Goal: Task Accomplishment & Management: Use online tool/utility

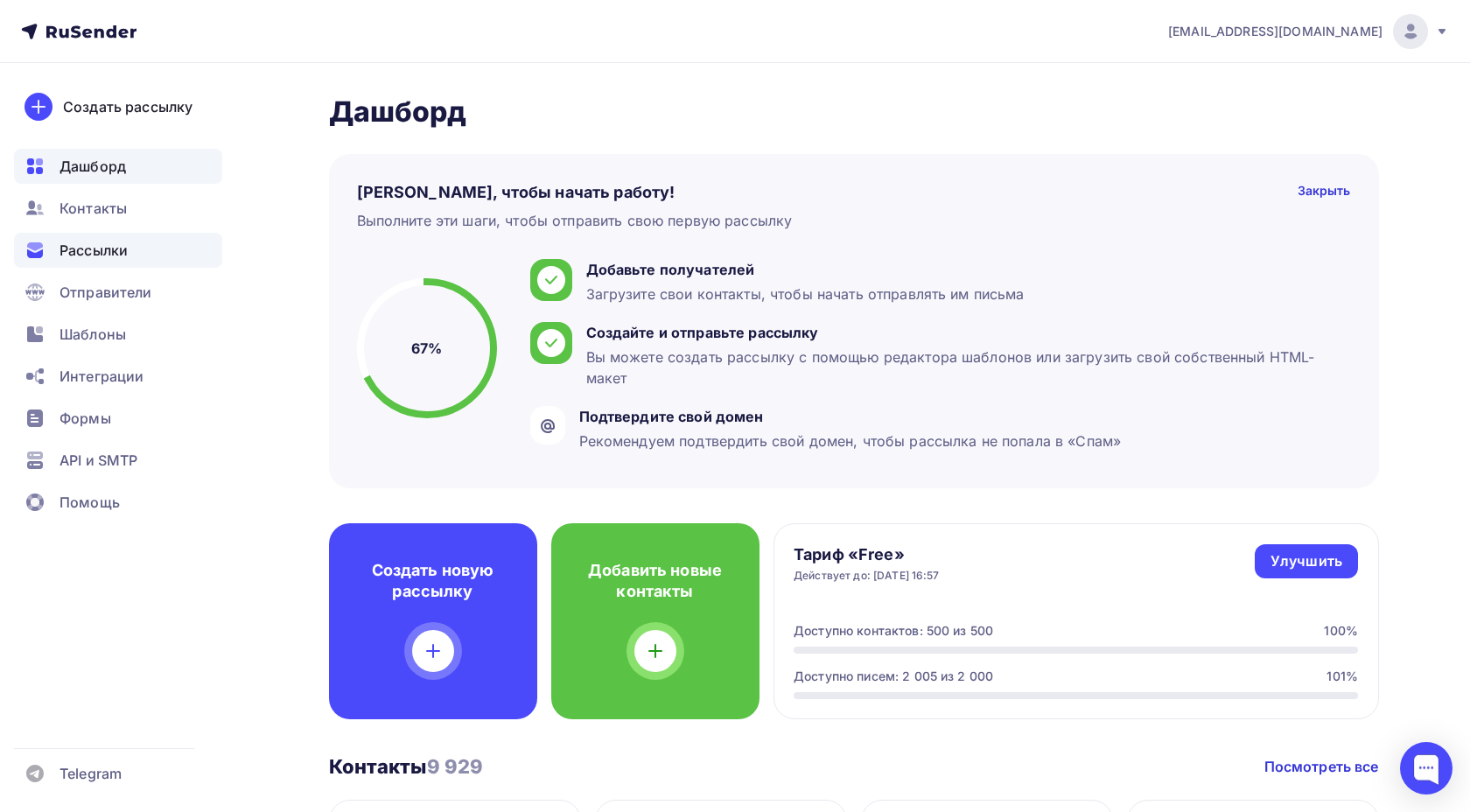
click at [99, 253] on span "Рассылки" at bounding box center [93, 250] width 68 height 21
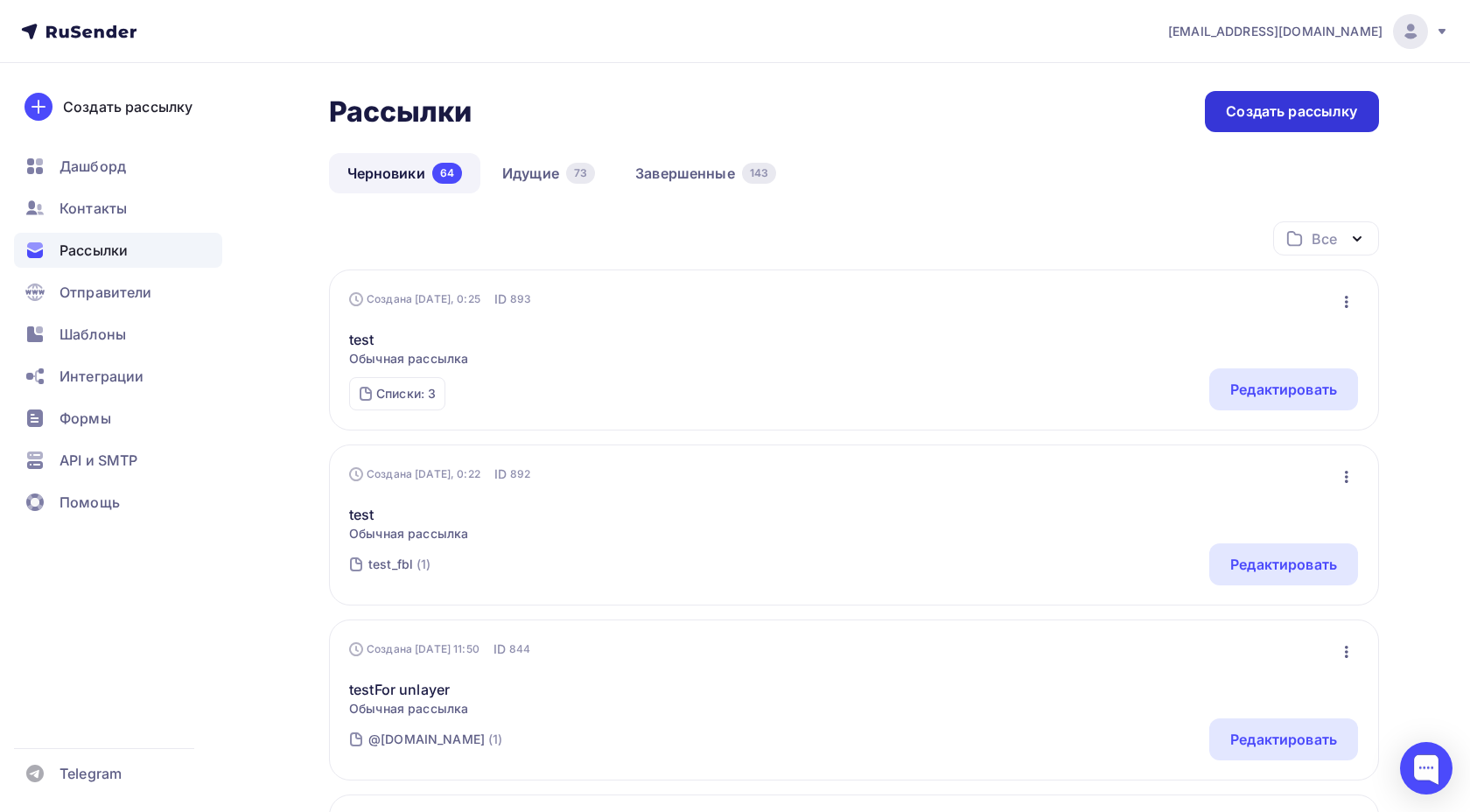
click at [1283, 114] on div "Создать рассылку" at bounding box center [1291, 111] width 131 height 20
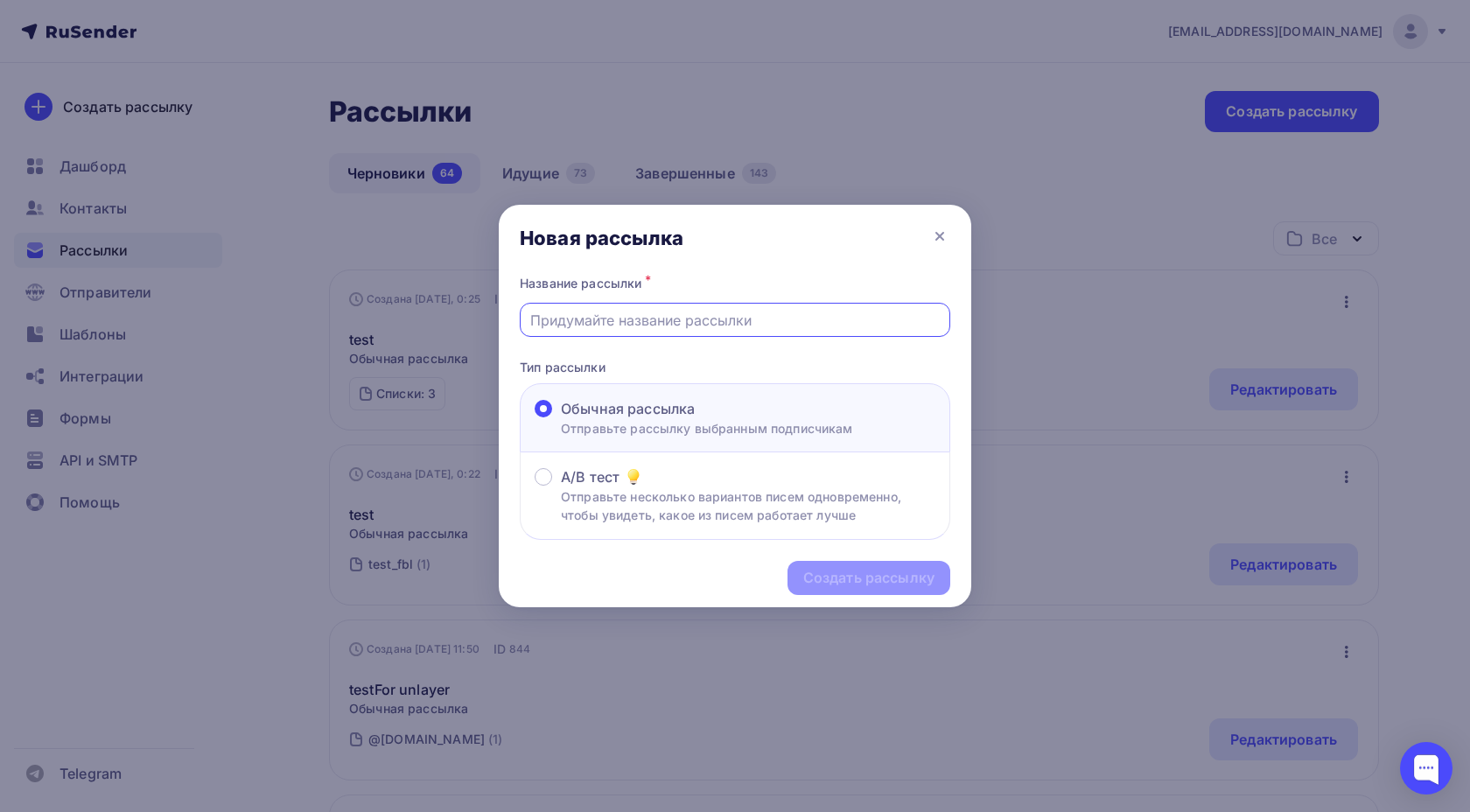
click at [683, 318] on input "text" at bounding box center [735, 320] width 410 height 21
type input "test telegram"
click at [821, 566] on div "Создать рассылку" at bounding box center [868, 578] width 163 height 34
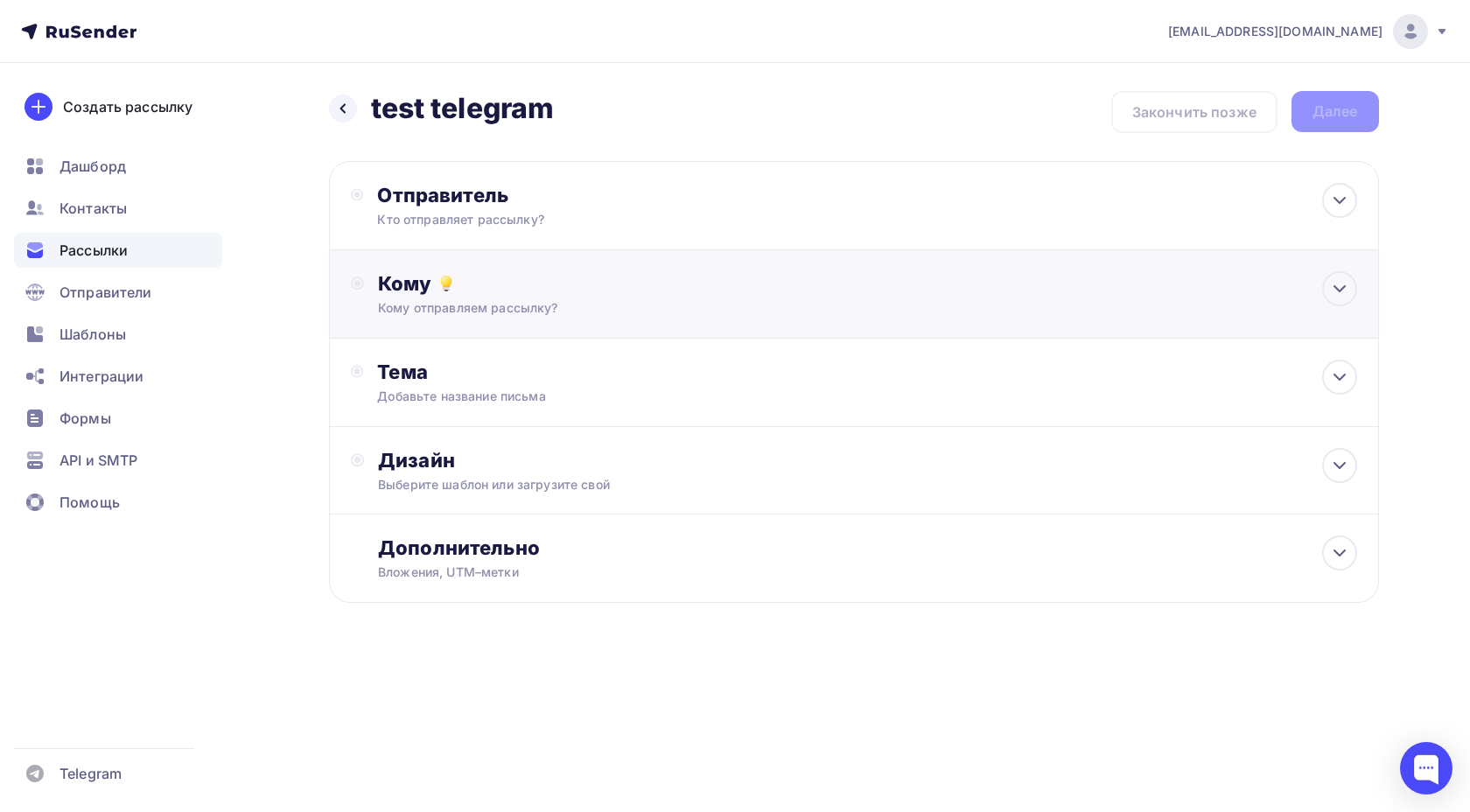
click at [514, 314] on div "Кому отправляем рассылку?" at bounding box center [818, 307] width 881 height 17
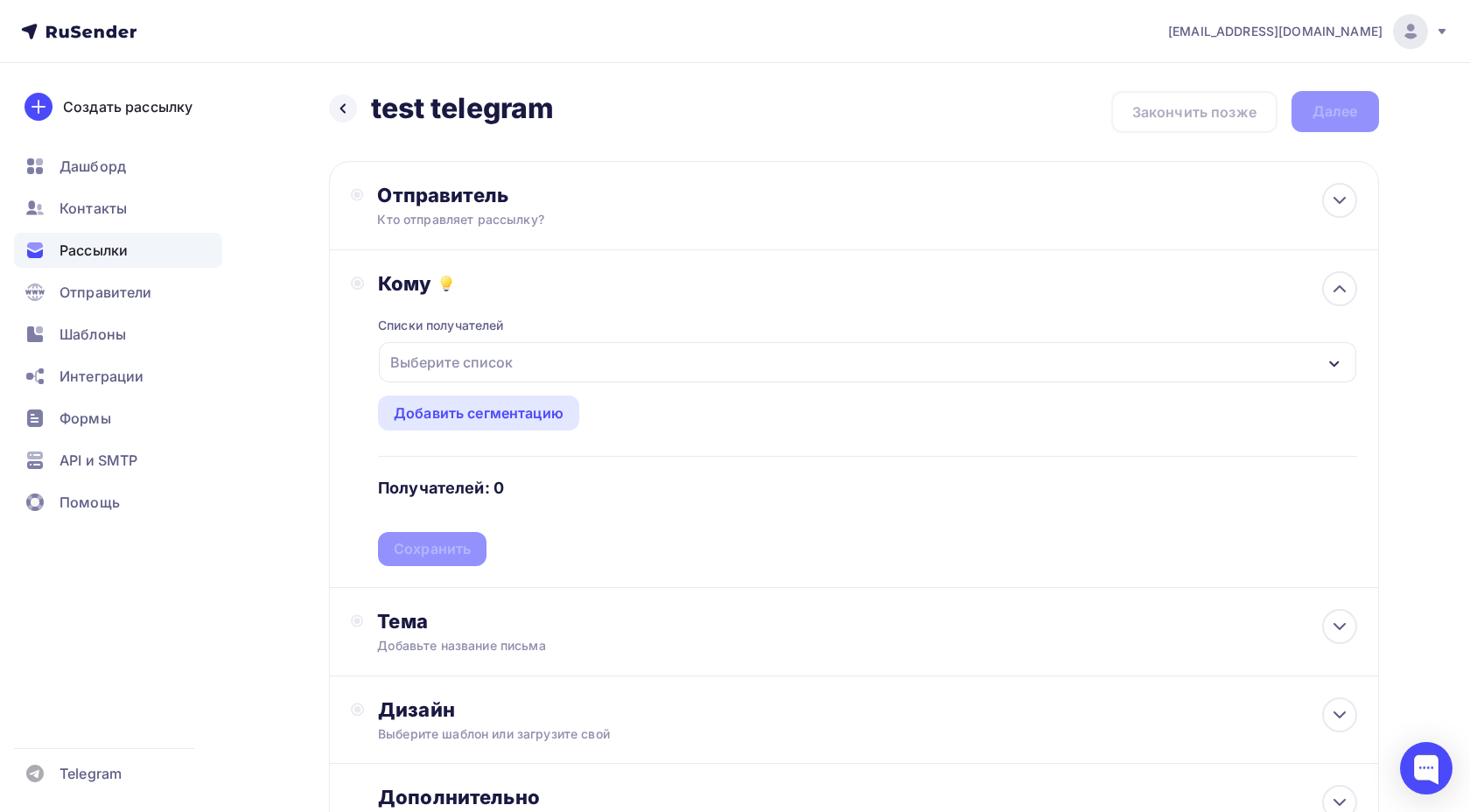
click at [486, 359] on div "Выберите список" at bounding box center [451, 361] width 136 height 31
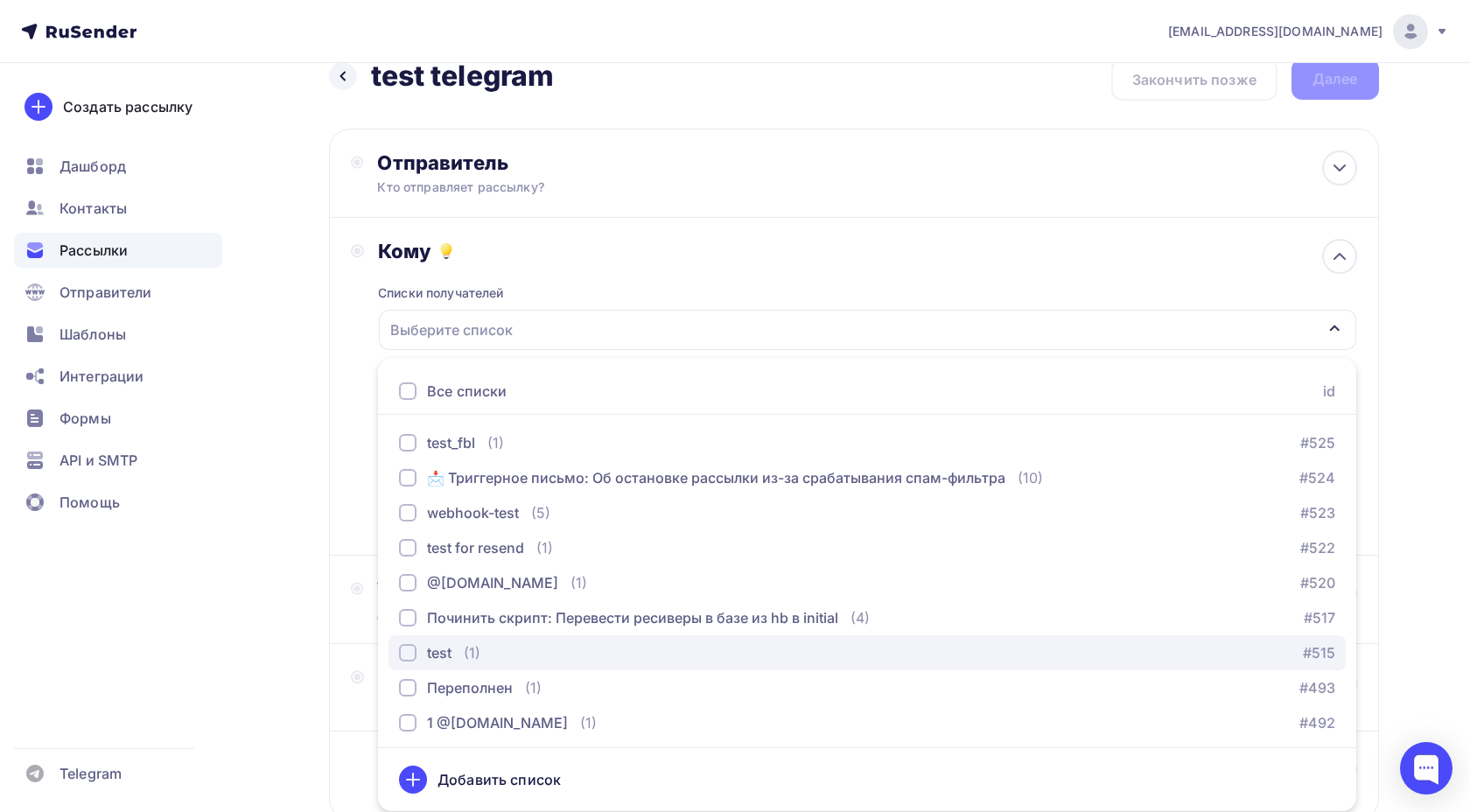
scroll to position [353, 0]
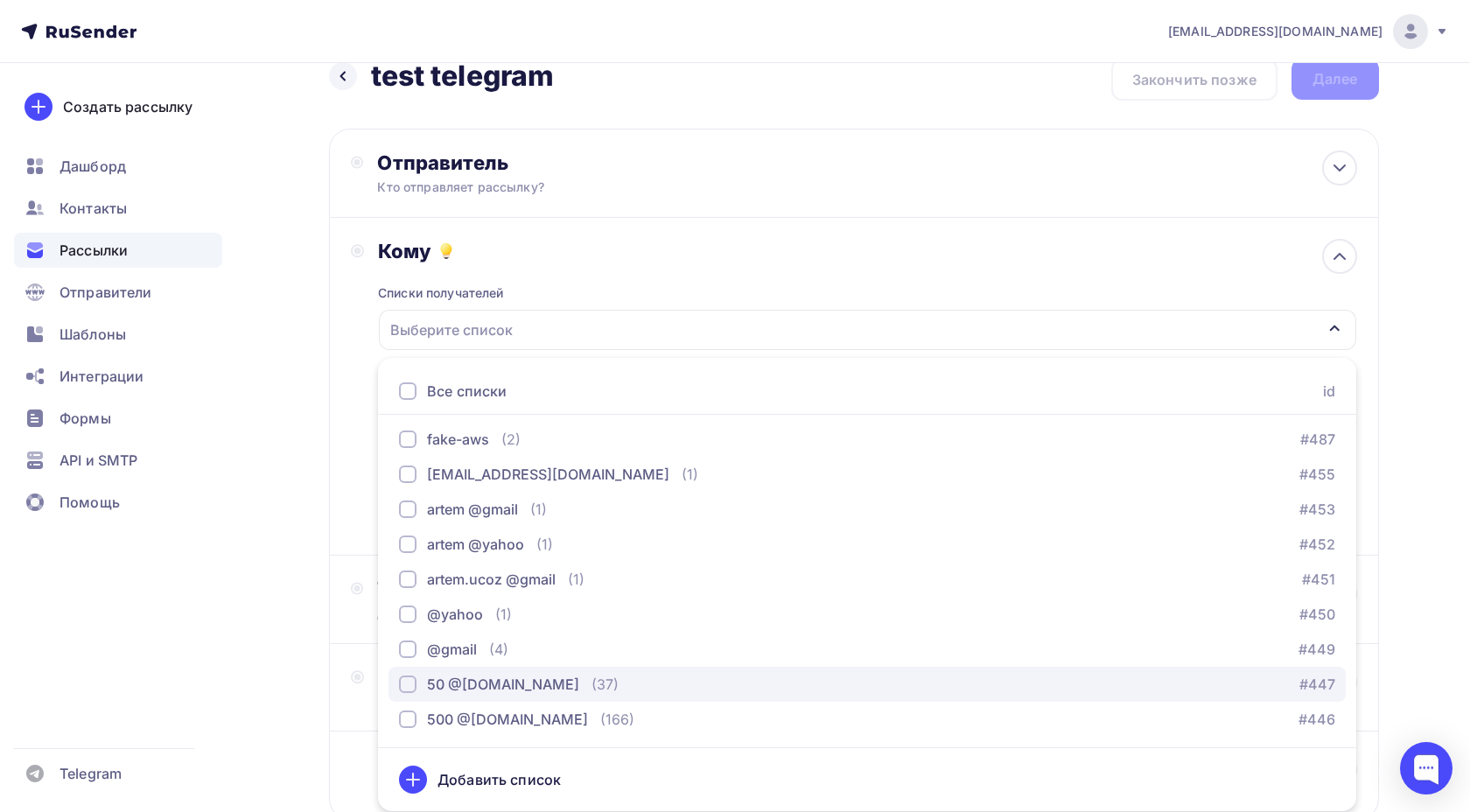
click at [479, 689] on div "50 @[DOMAIN_NAME]" at bounding box center [503, 684] width 152 height 21
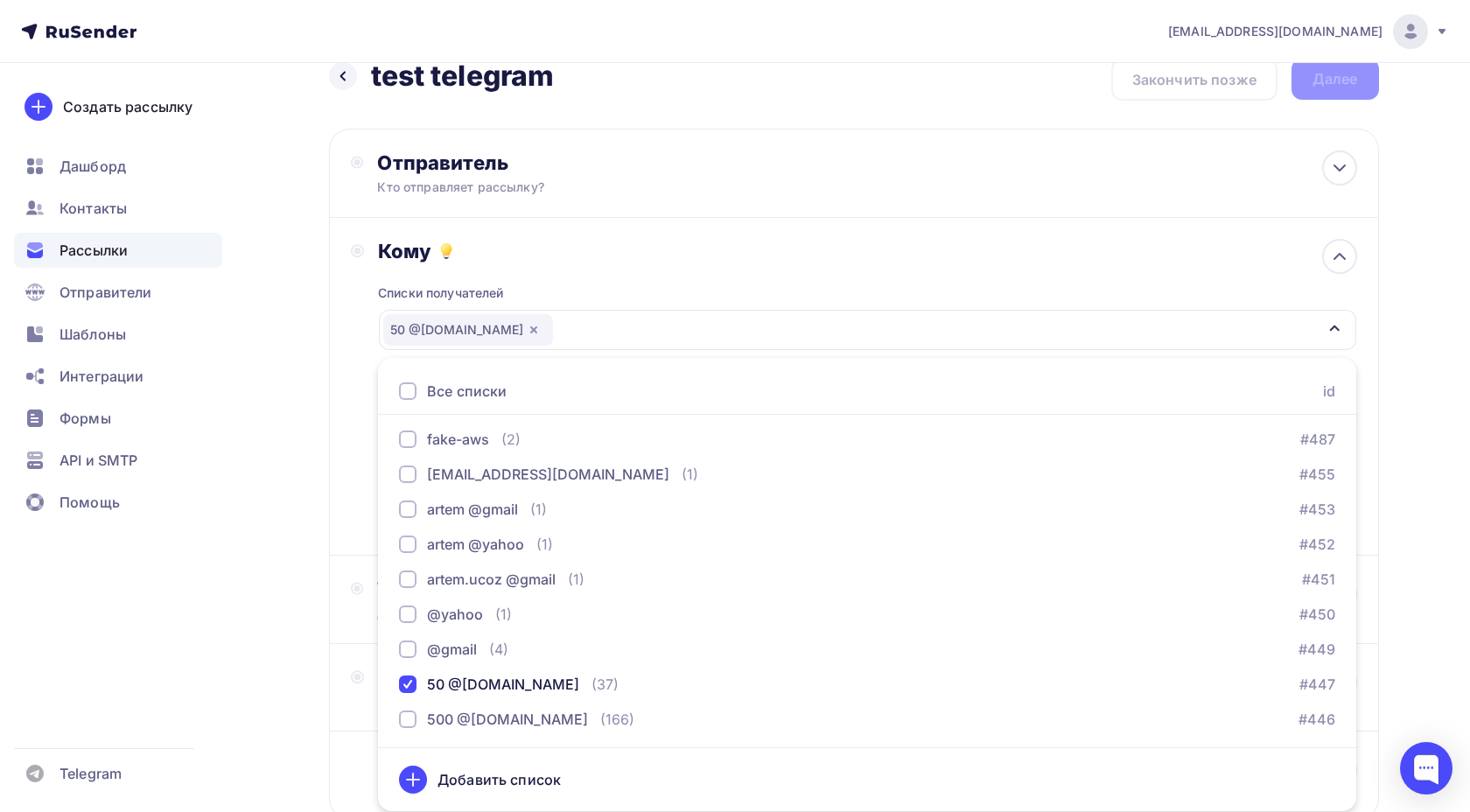
click at [297, 515] on div "Назад test telegram test telegram Закончить позже Далее Отправитель Кто отправл…" at bounding box center [735, 482] width 1434 height 902
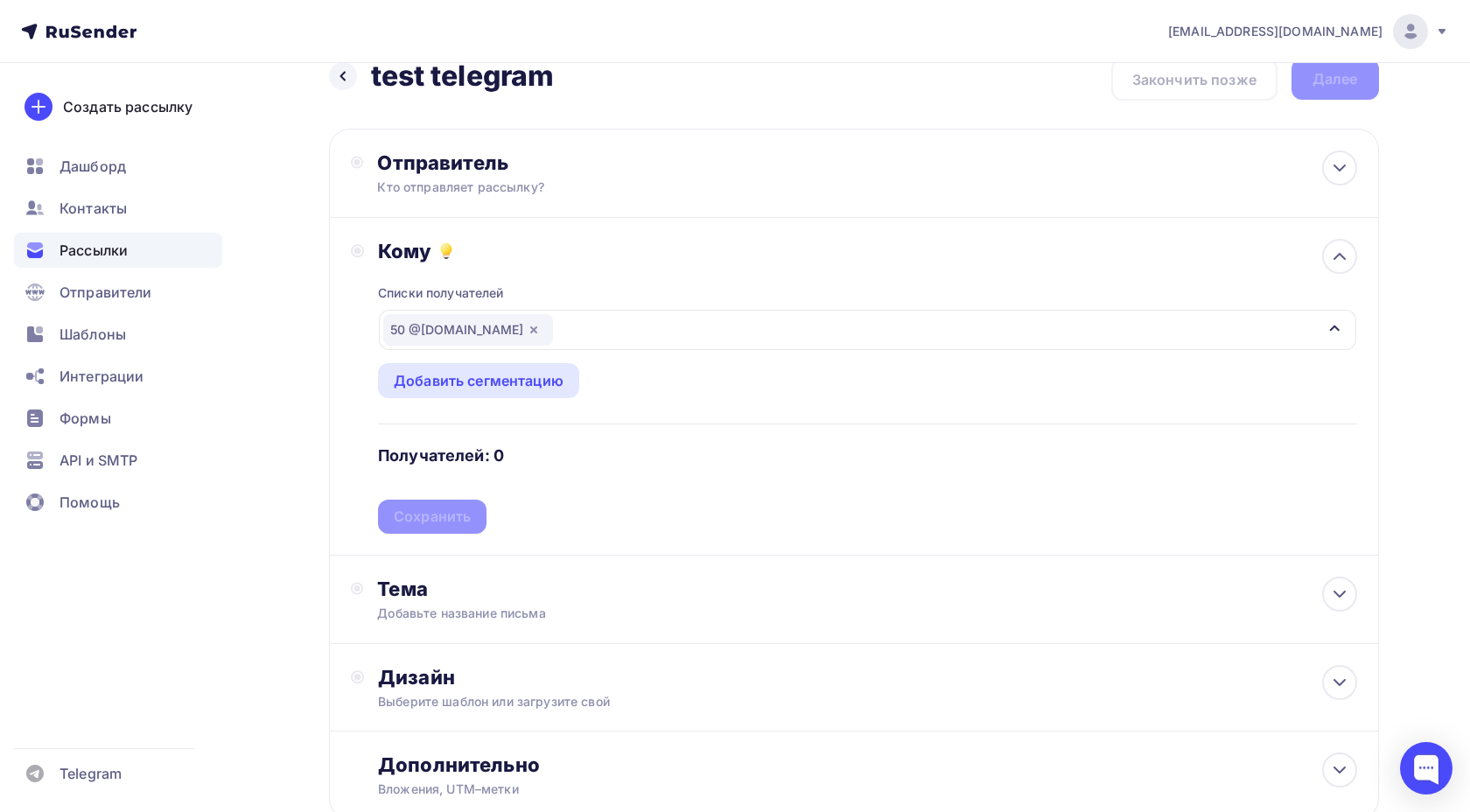
click at [413, 527] on div "Сохранить" at bounding box center [432, 517] width 77 height 20
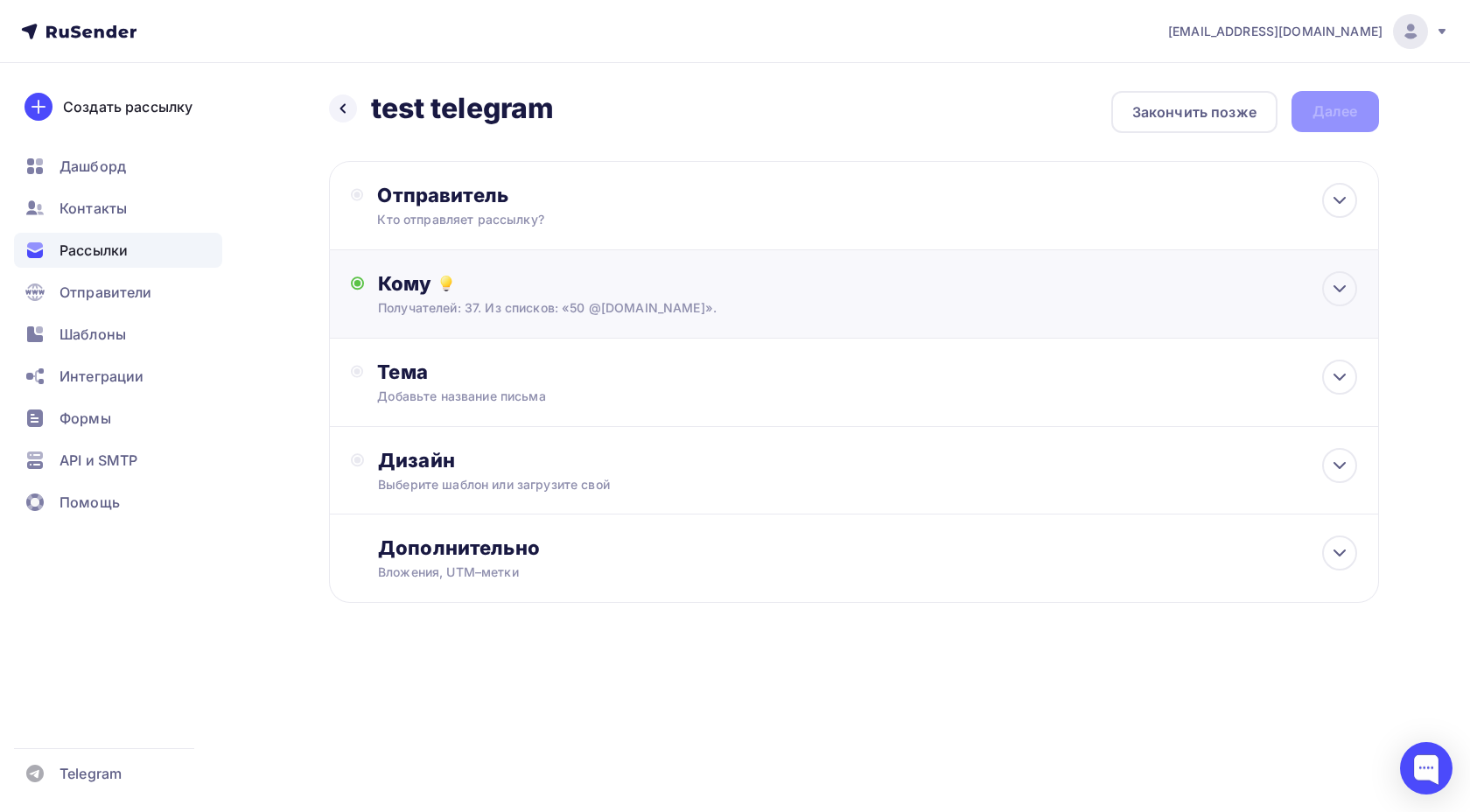
scroll to position [0, 0]
click at [458, 396] on div "Добавьте название письма" at bounding box center [532, 396] width 311 height 17
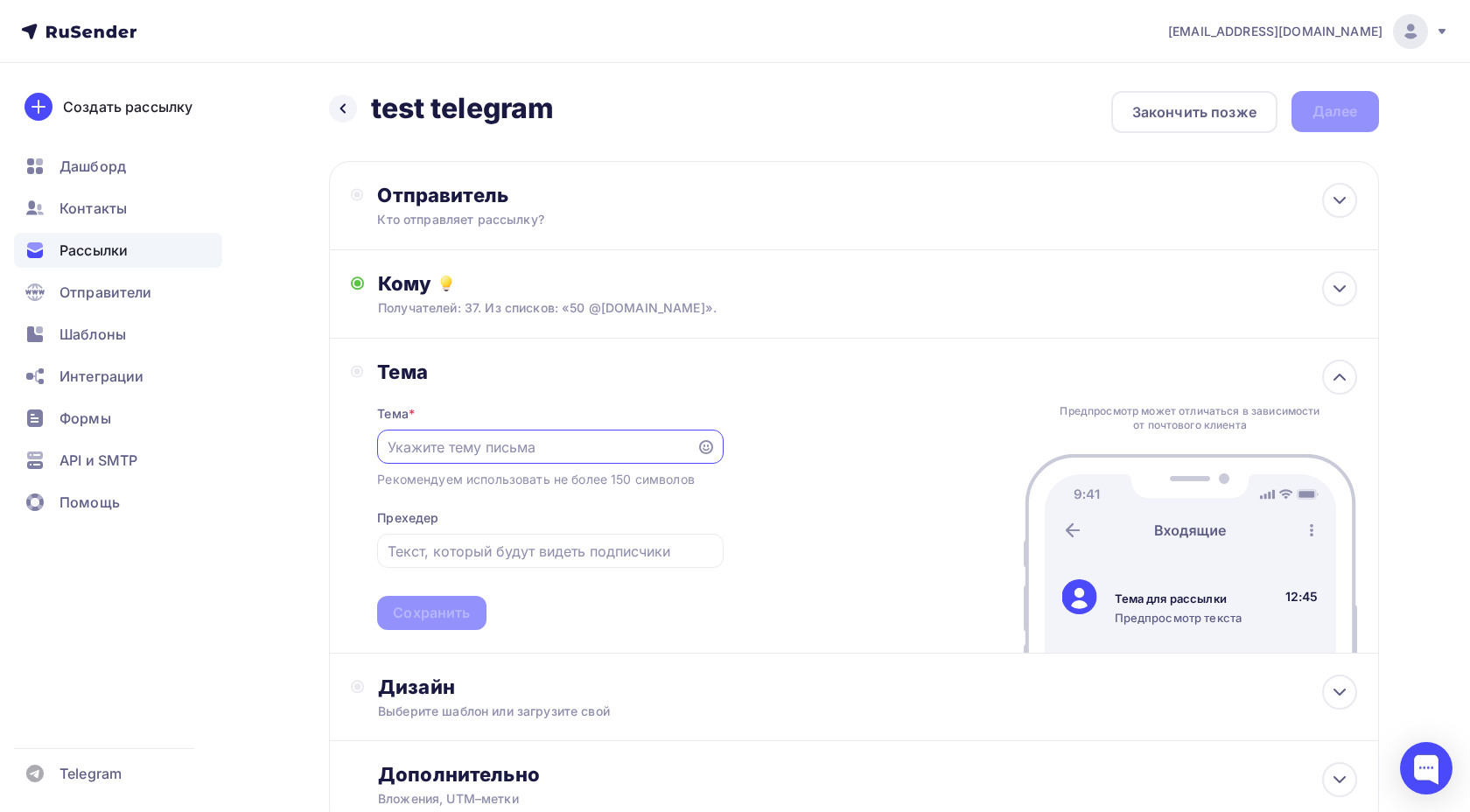
paste input "test telegram"
type input "test telegram"
click at [423, 593] on div "Тема * test telegram Рекомендуем использовать не более 150 символов Прехедер Со…" at bounding box center [550, 507] width 346 height 246
click at [423, 614] on div "Сохранить" at bounding box center [431, 613] width 77 height 20
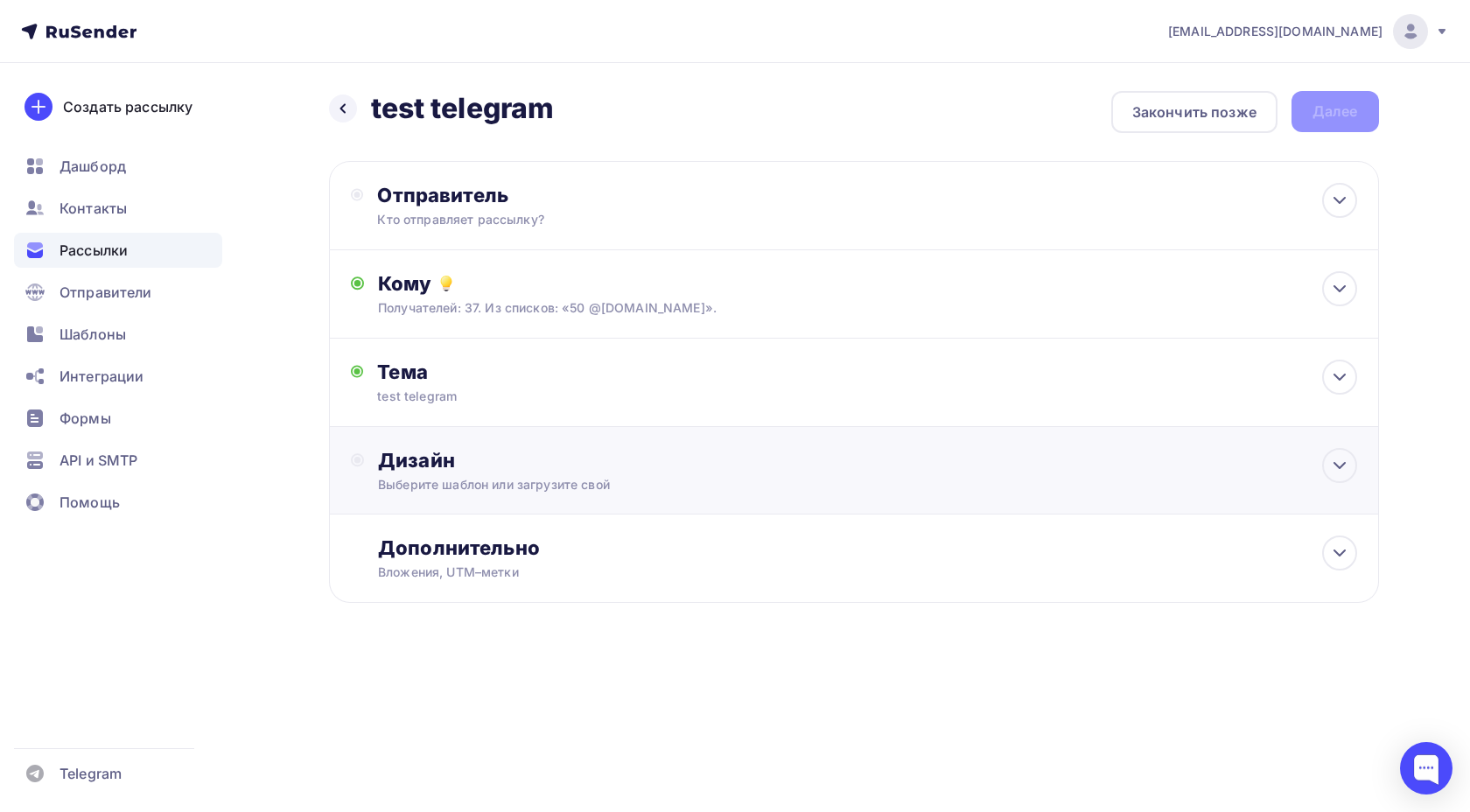
click at [479, 469] on div "Дизайн" at bounding box center [867, 460] width 978 height 24
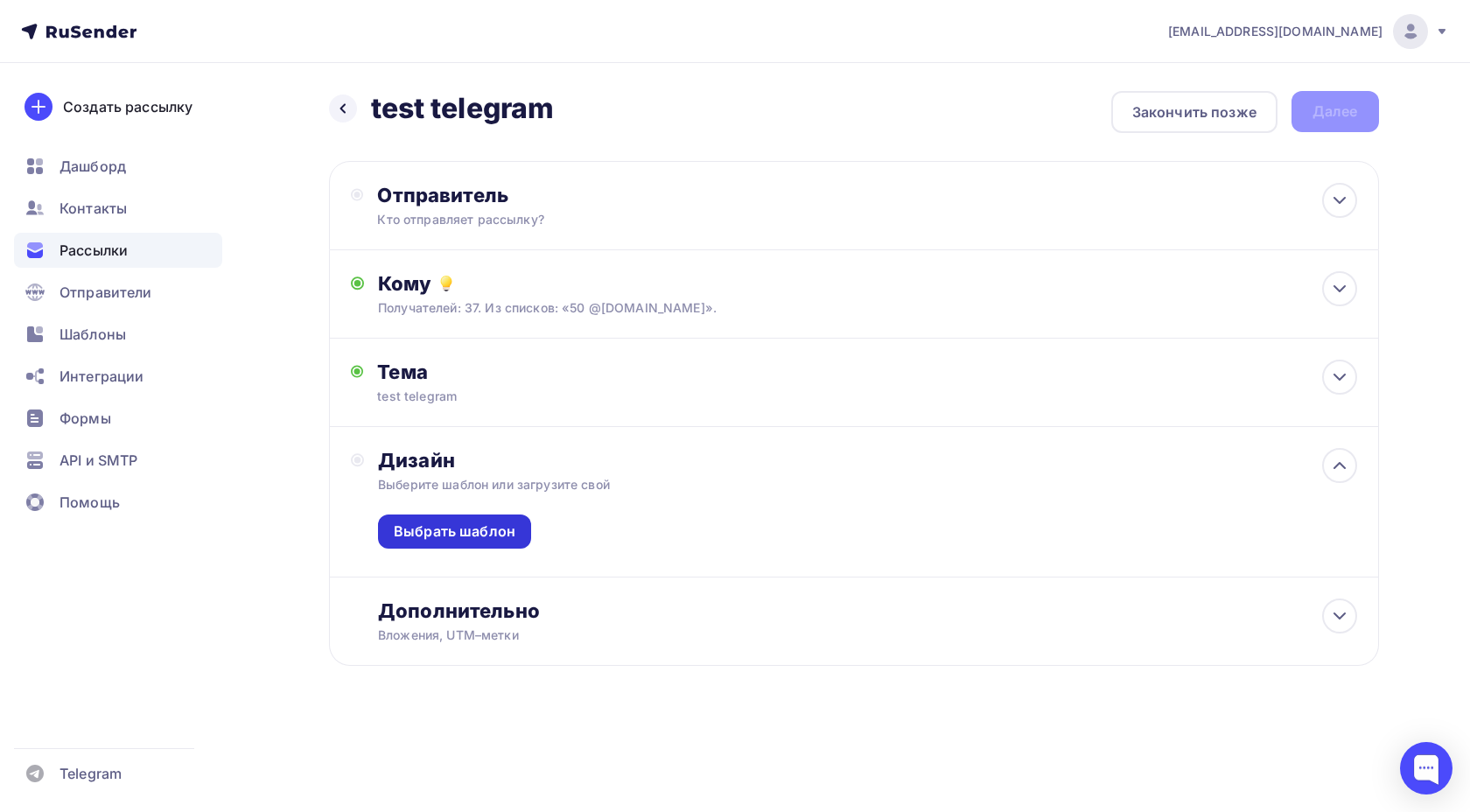
click at [470, 535] on div "Выбрать шаблон" at bounding box center [455, 531] width 122 height 20
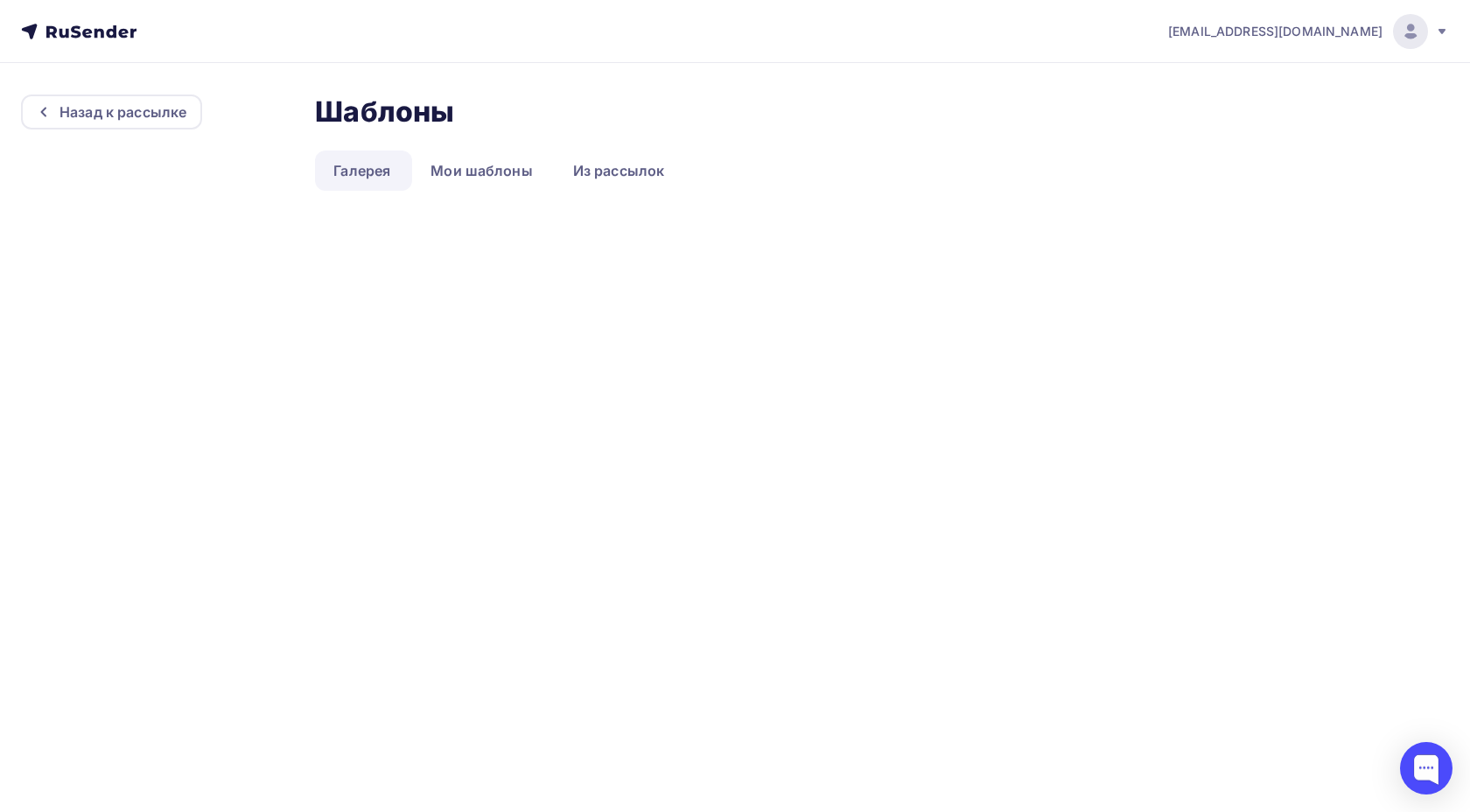
click at [472, 532] on div "[EMAIL_ADDRESS][DOMAIN_NAME] Аккаунт Тарифы Выйти Назад к рассылке Шаблоны Шабл…" at bounding box center [735, 406] width 1470 height 812
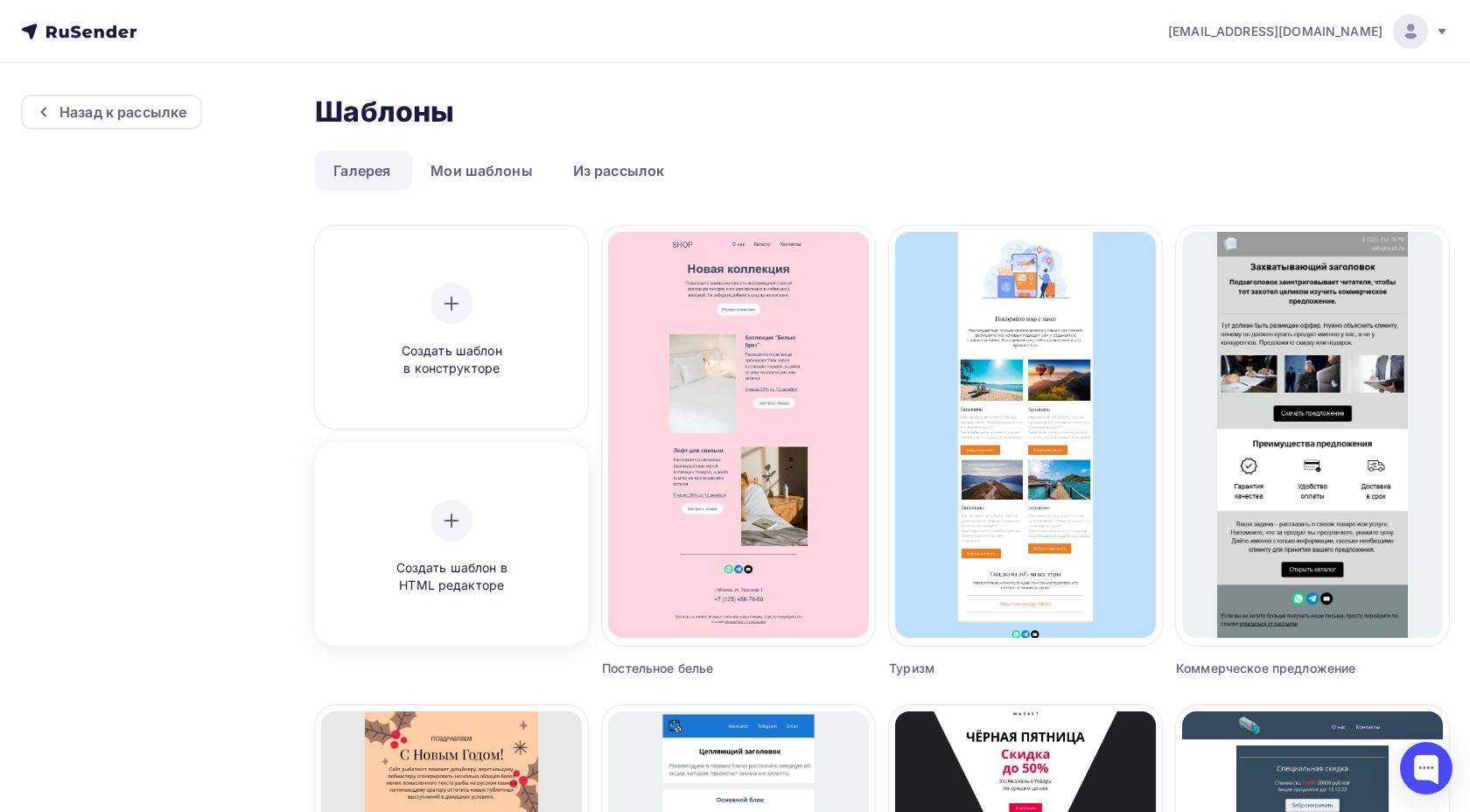
click at [481, 521] on div "Создать шаблон в HTML редакторе" at bounding box center [451, 547] width 166 height 95
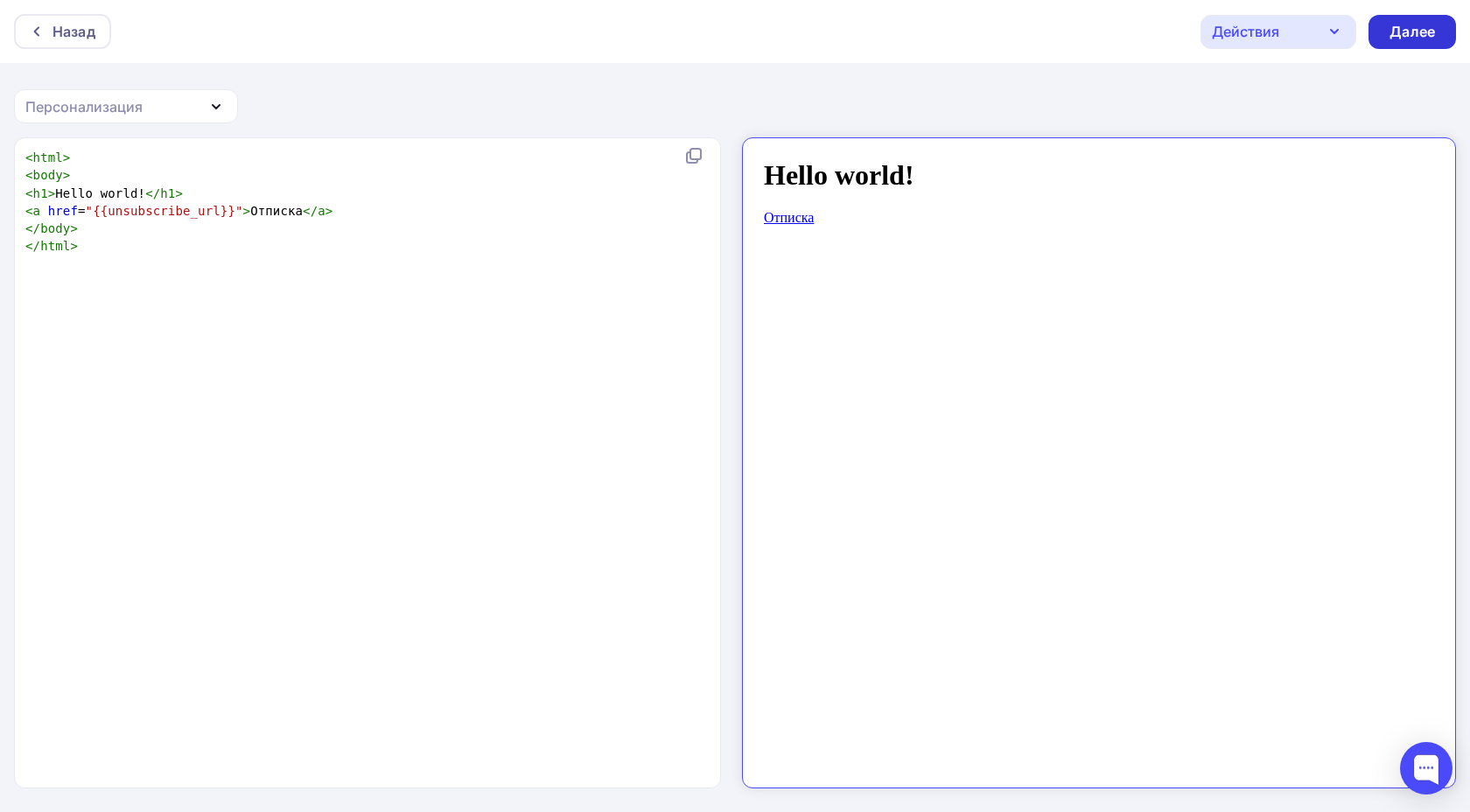
click at [1409, 43] on div "Далее" at bounding box center [1411, 32] width 87 height 34
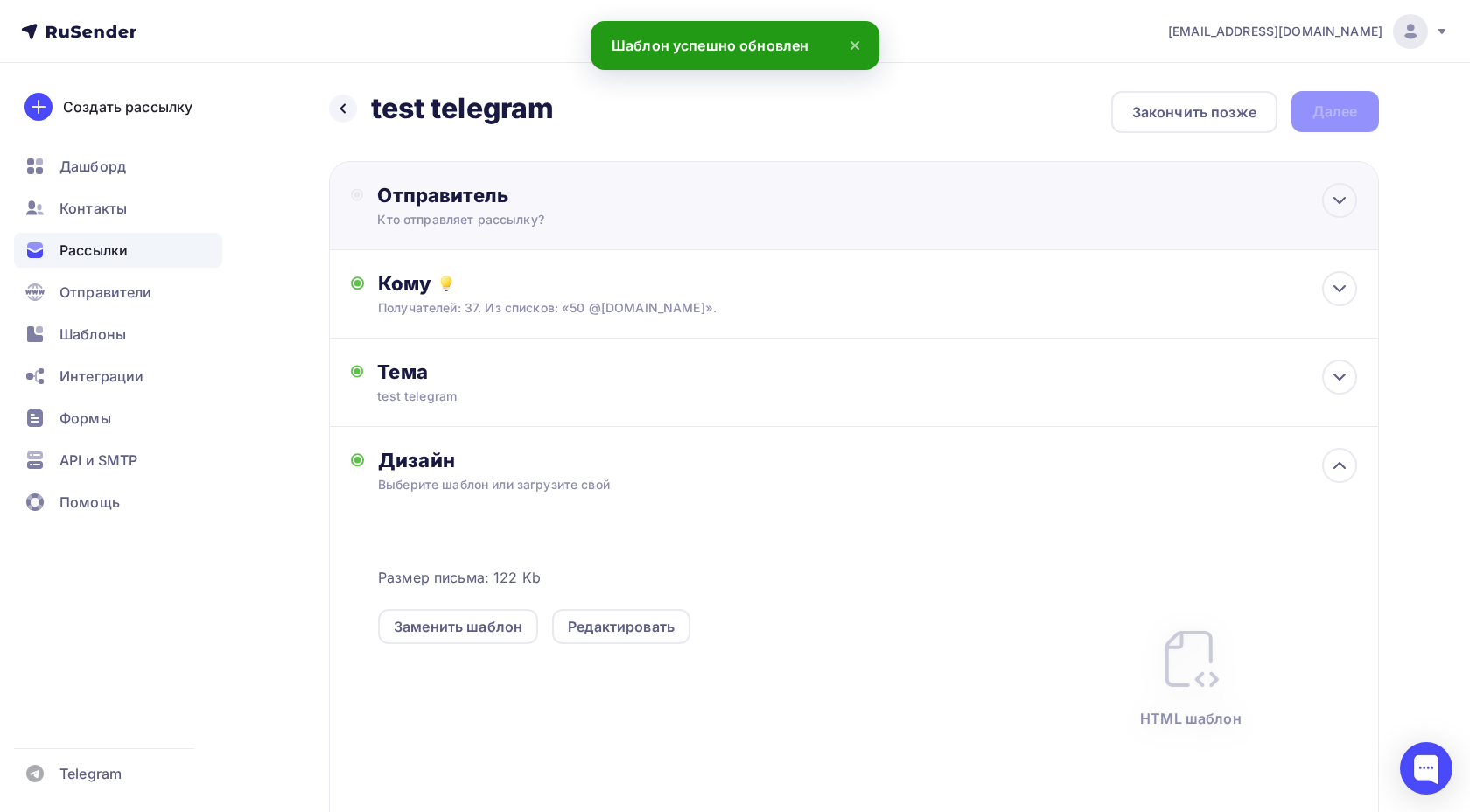
click at [684, 190] on div "Отправитель" at bounding box center [566, 195] width 379 height 24
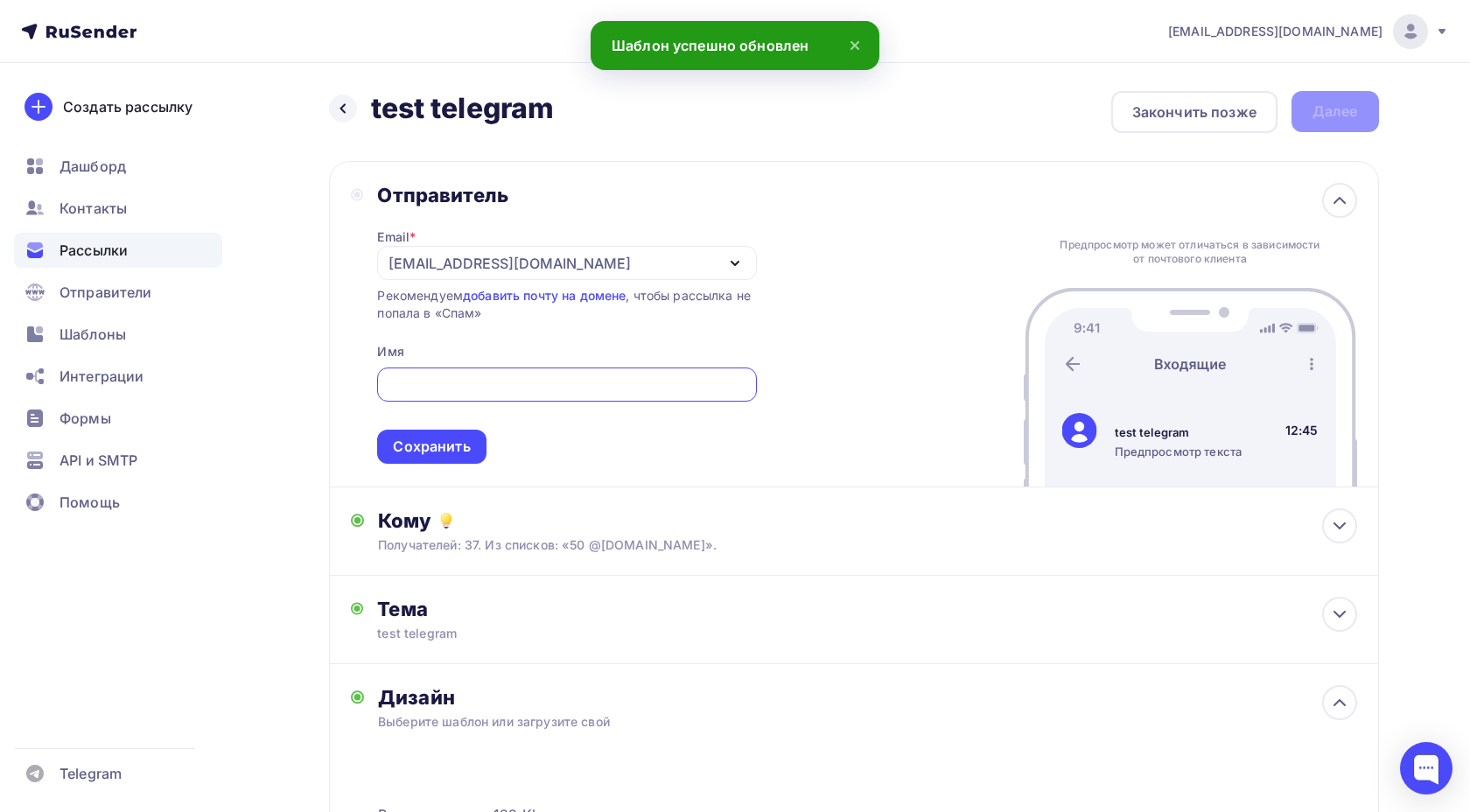
scroll to position [9, 0]
click at [430, 451] on div "Сохранить" at bounding box center [431, 447] width 77 height 20
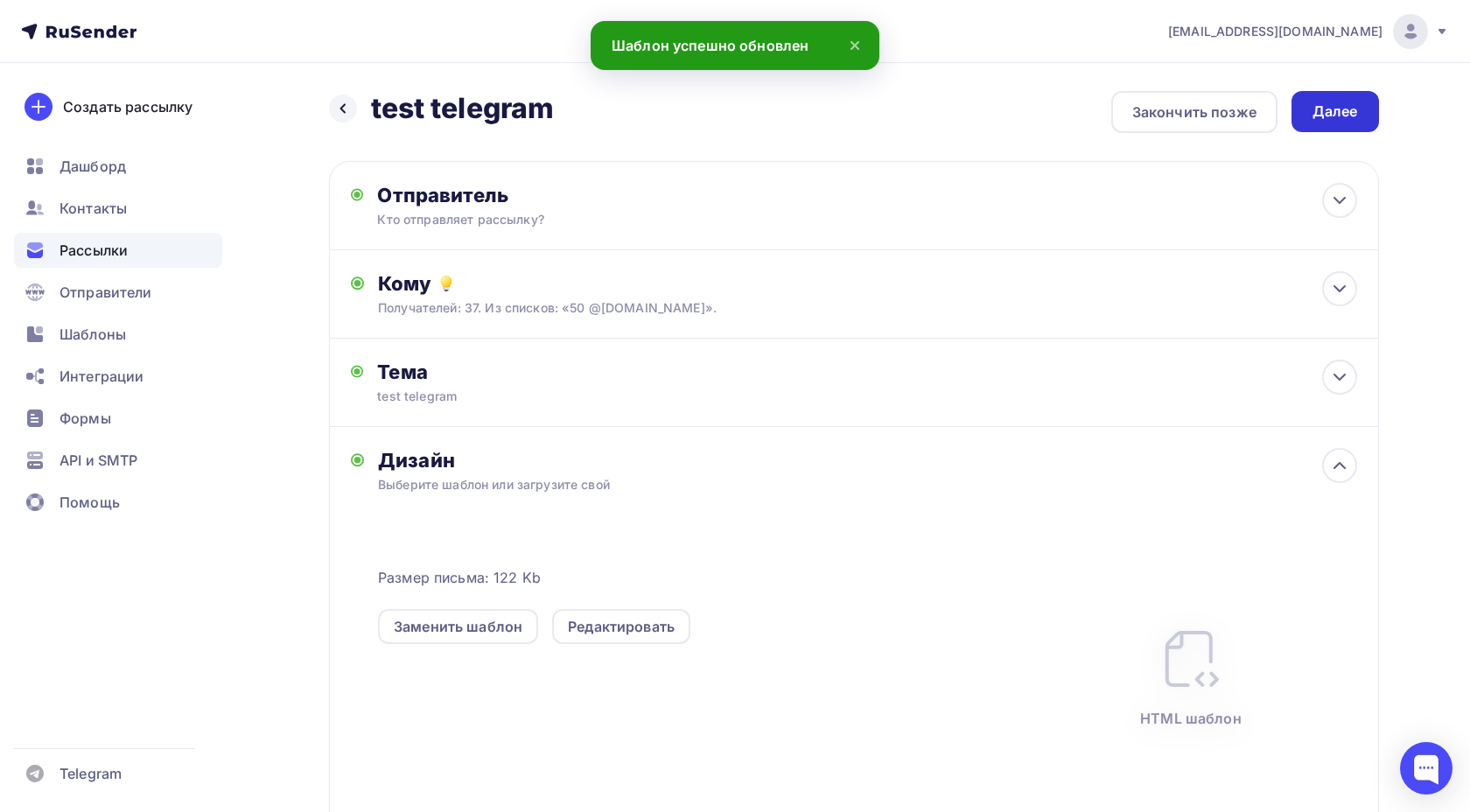
click at [1339, 108] on div "Далее" at bounding box center [1334, 111] width 45 height 20
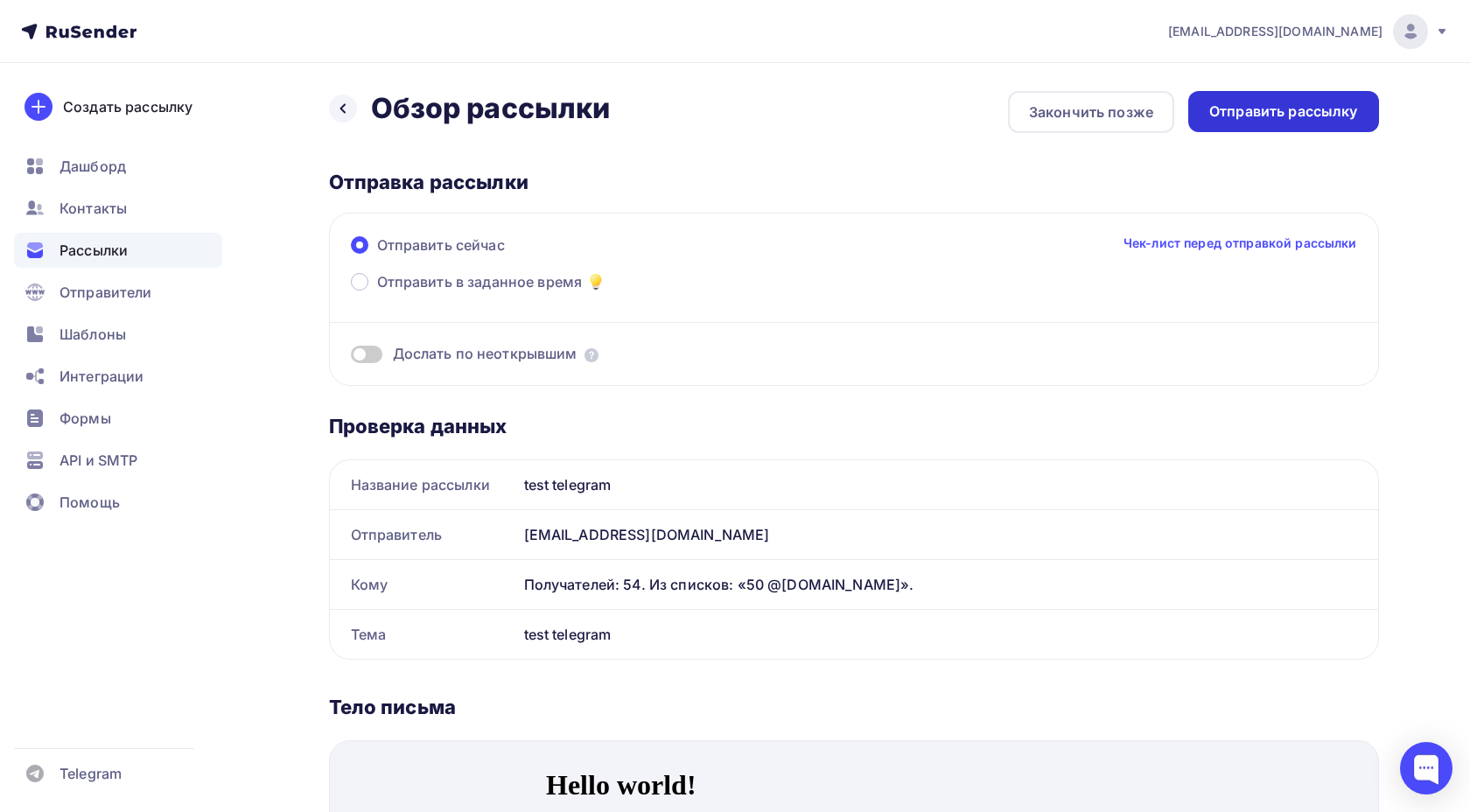
click at [1231, 104] on div "Отправить рассылку" at bounding box center [1283, 111] width 149 height 20
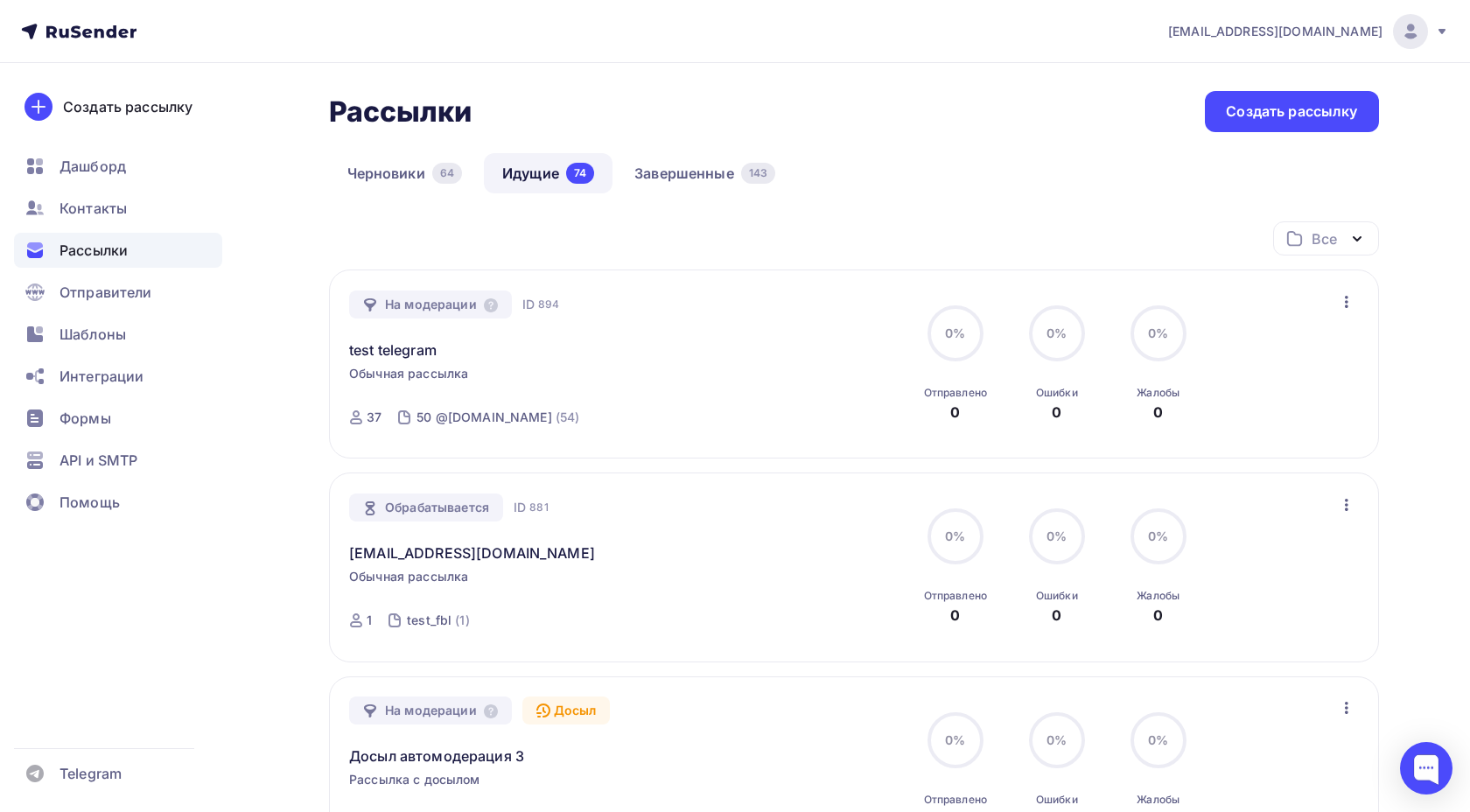
click at [550, 298] on span "894" at bounding box center [548, 304] width 21 height 17
copy span "894"
click at [674, 304] on div "ID 894" at bounding box center [671, 304] width 38 height 17
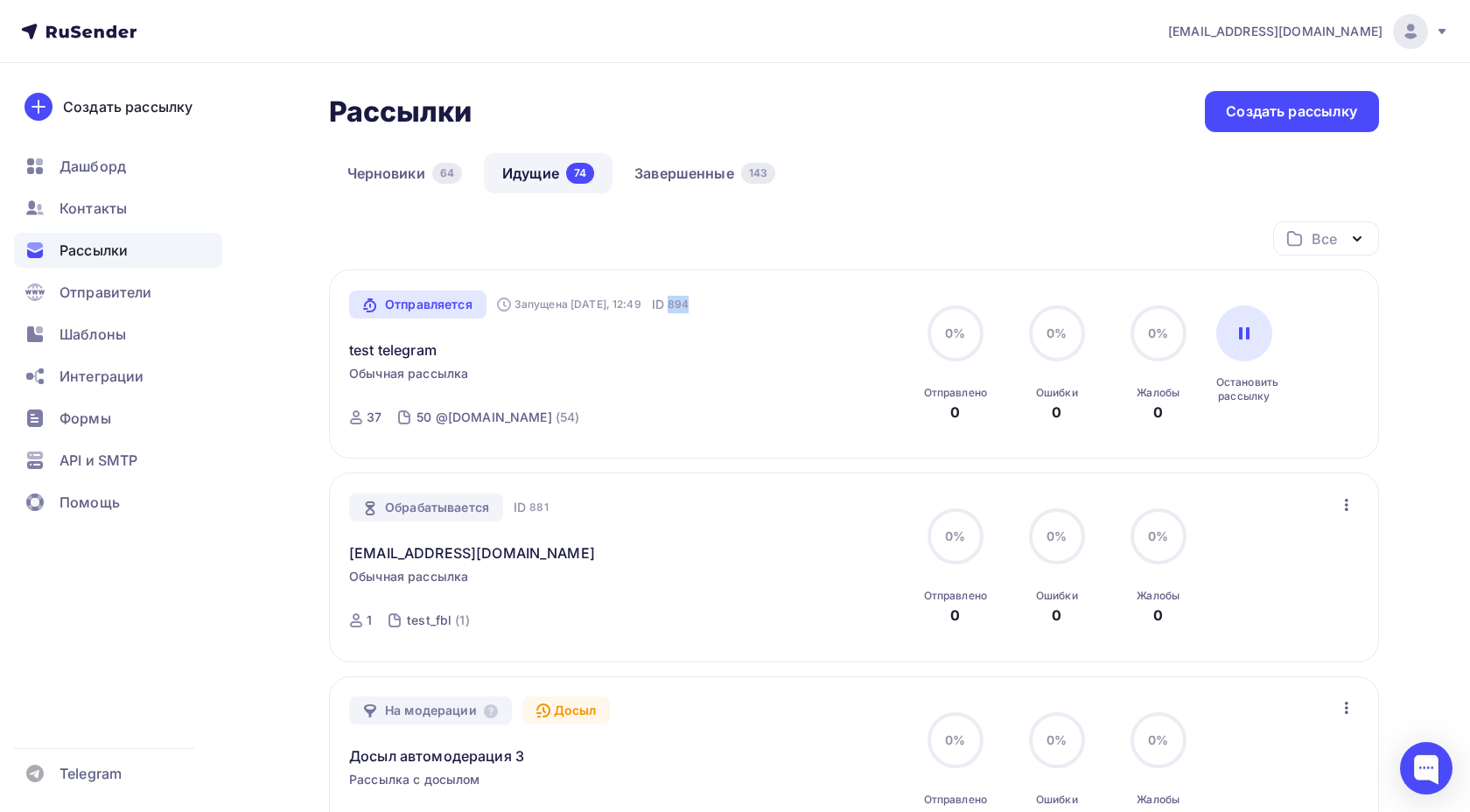
copy span "894"
